Goal: Check status: Check status

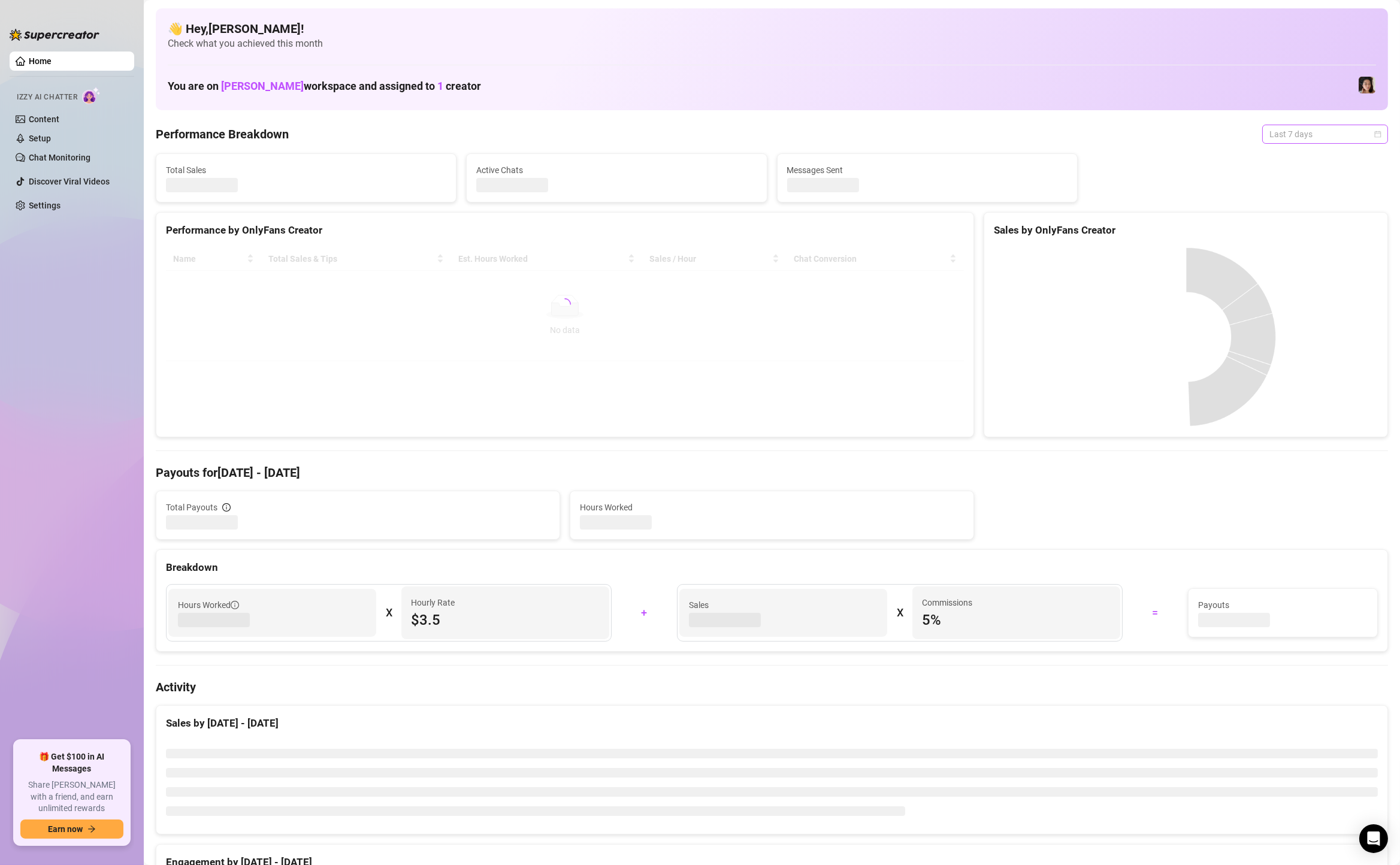
click at [1298, 132] on span "Last 7 days" at bounding box center [1325, 134] width 111 height 18
click at [1295, 236] on div "Custom date" at bounding box center [1325, 235] width 107 height 13
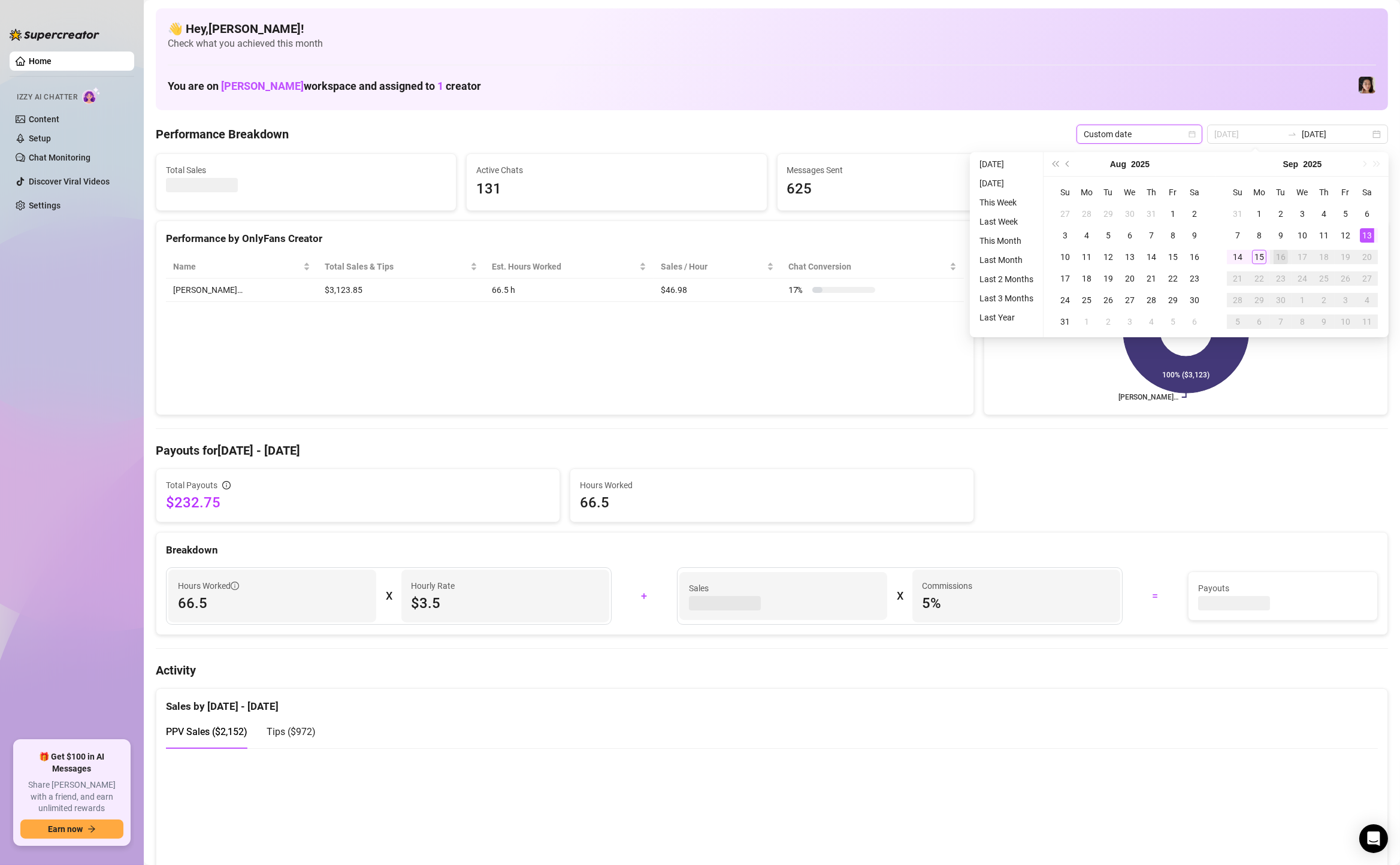
type input "[DATE]"
click at [1366, 228] on div "13" at bounding box center [1367, 236] width 15 height 15
type input "[DATE]"
click at [1253, 262] on div "15" at bounding box center [1259, 257] width 15 height 15
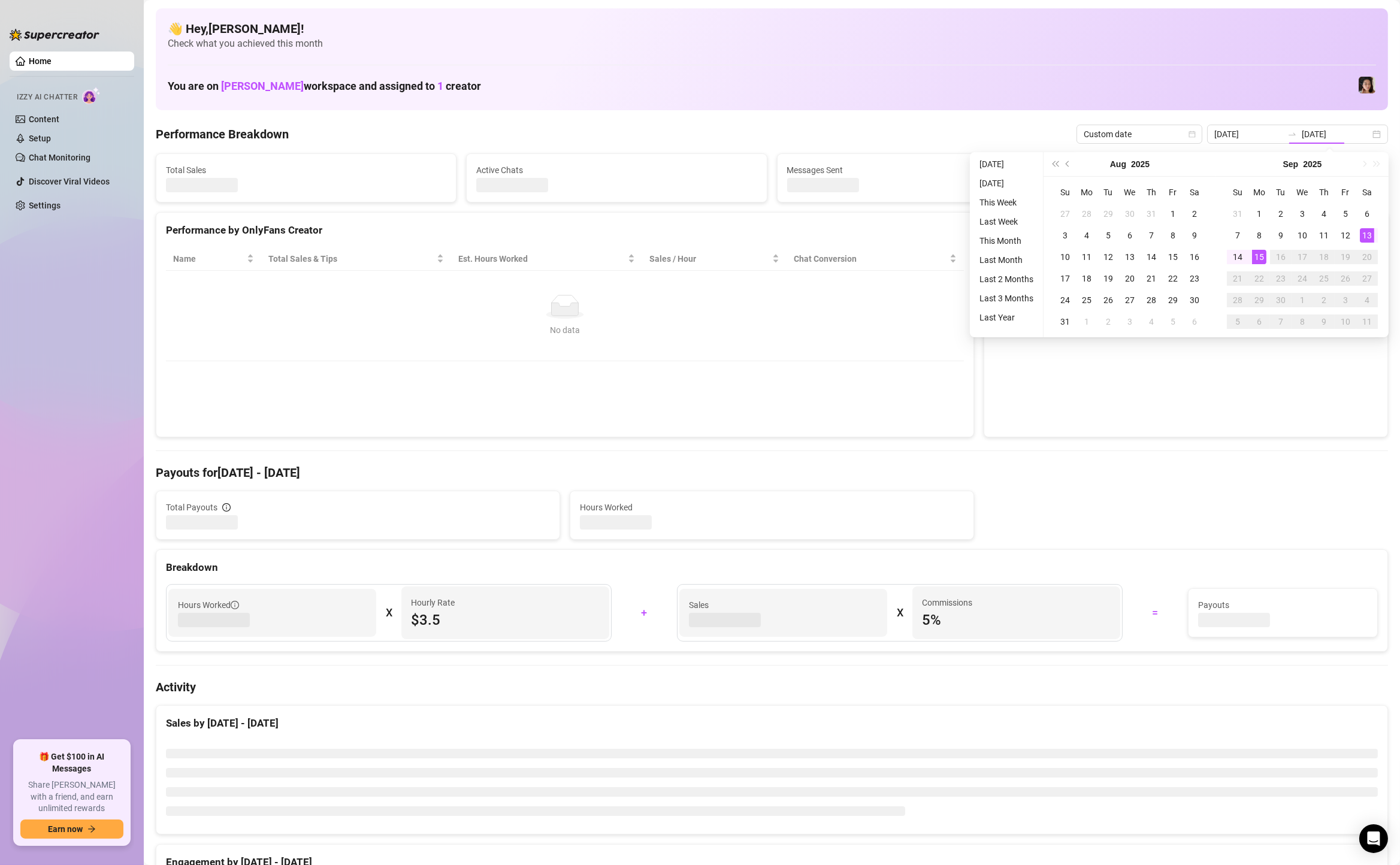
type input "[DATE]"
